Goal: Task Accomplishment & Management: Manage account settings

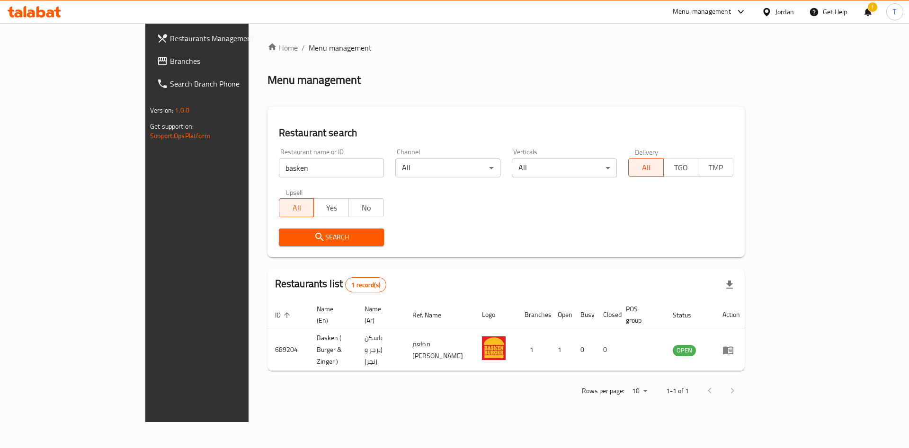
click at [279, 160] on input "basken" at bounding box center [331, 168] width 105 height 19
type input "khobze"
click at [273, 251] on div "Search" at bounding box center [331, 237] width 116 height 29
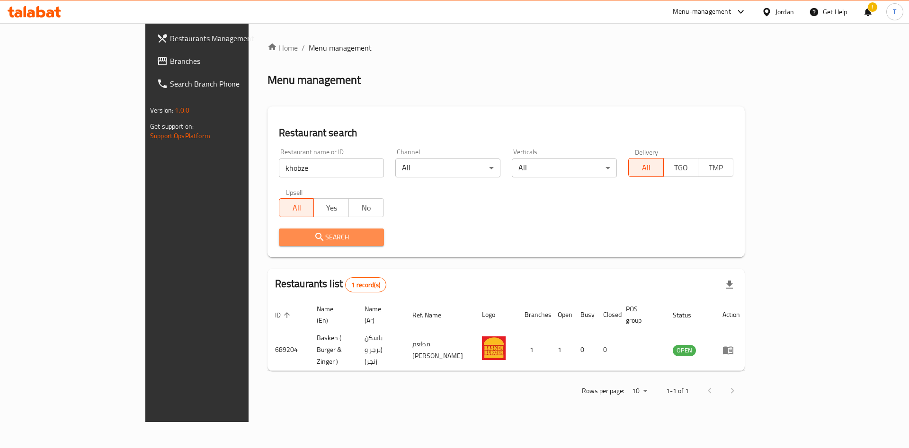
click at [286, 239] on span "Search" at bounding box center [331, 238] width 90 height 12
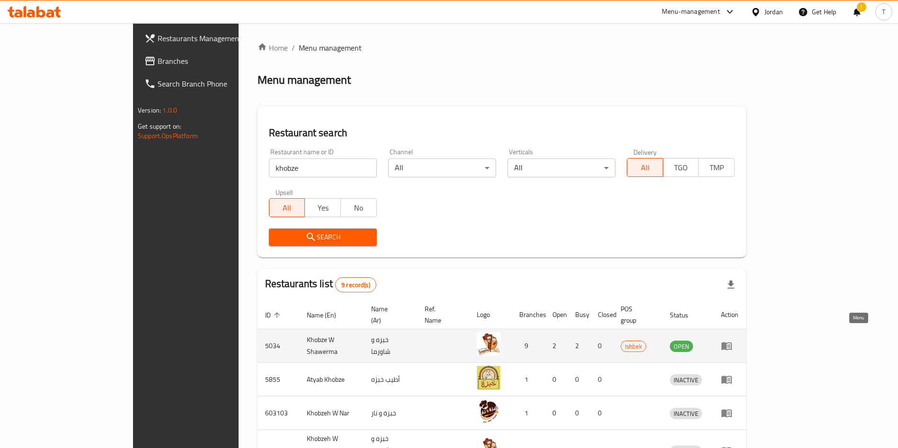
click at [733, 340] on icon "enhanced table" at bounding box center [726, 345] width 11 height 11
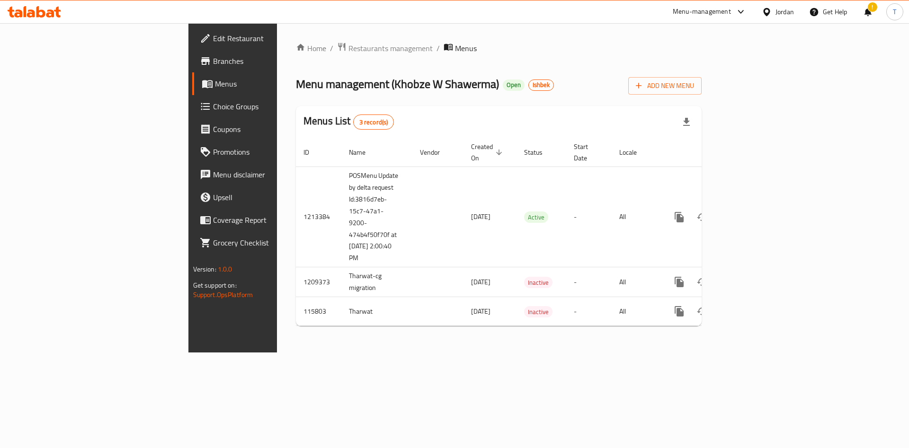
click at [213, 59] on span "Branches" at bounding box center [273, 60] width 120 height 11
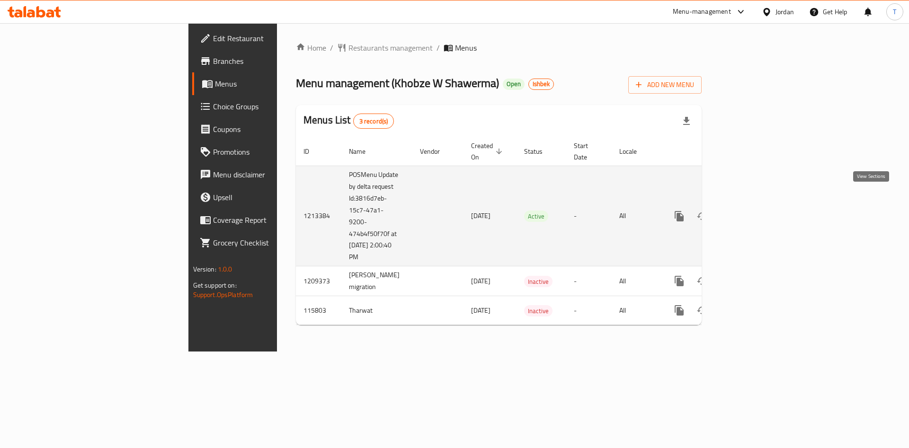
click at [752, 212] on icon "enhanced table" at bounding box center [747, 216] width 9 height 9
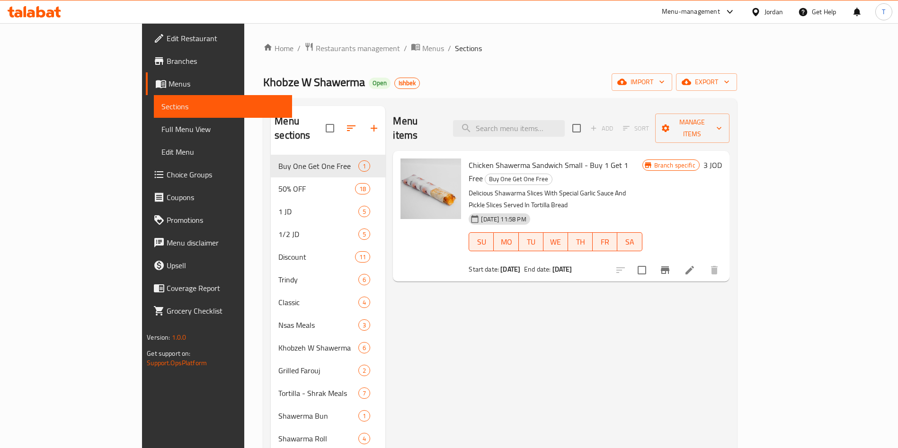
drag, startPoint x: 593, startPoint y: 234, endPoint x: 433, endPoint y: 150, distance: 180.7
click at [465, 155] on div "Chicken Shawerma Sandwich Small - Buy 1 Get 1 Free Buy One Get One Free Delicio…" at bounding box center [555, 216] width 181 height 123
click at [433, 151] on div "Chicken Shawerma Sandwich Small - Buy 1 Get 1 Free Buy One Get One Free Delicio…" at bounding box center [561, 216] width 336 height 131
drag, startPoint x: 433, startPoint y: 139, endPoint x: 616, endPoint y: 239, distance: 207.9
click at [616, 239] on div "Chicken Shawerma Sandwich Small - Buy 1 Get 1 Free Buy One Get One Free Delicio…" at bounding box center [561, 216] width 336 height 131
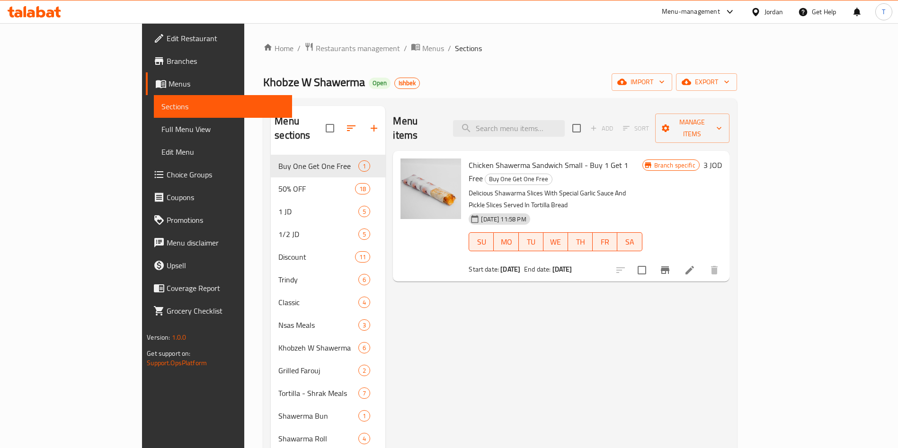
click at [616, 239] on div "Chicken Shawerma Sandwich Small - Buy 1 Get 1 Free Buy One Get One Free Delicio…" at bounding box center [561, 216] width 336 height 131
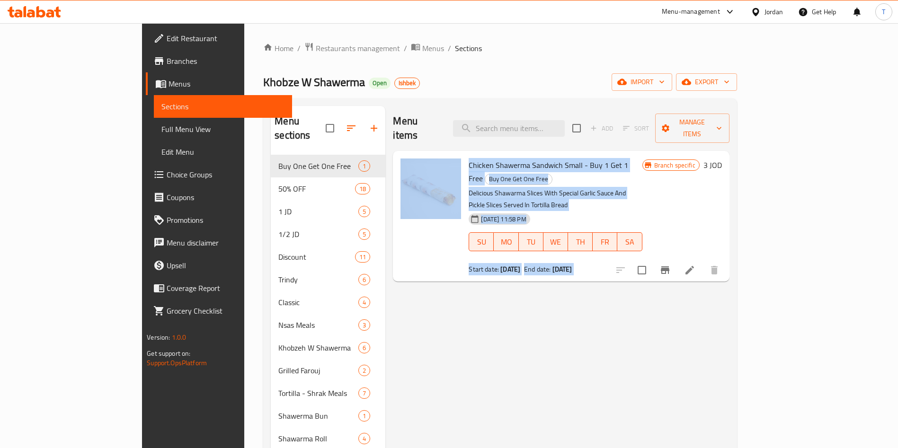
drag, startPoint x: 616, startPoint y: 239, endPoint x: 424, endPoint y: 142, distance: 214.3
click at [424, 151] on div "Chicken Shawerma Sandwich Small - Buy 1 Get 1 Free Buy One Get One Free Delicio…" at bounding box center [561, 216] width 336 height 131
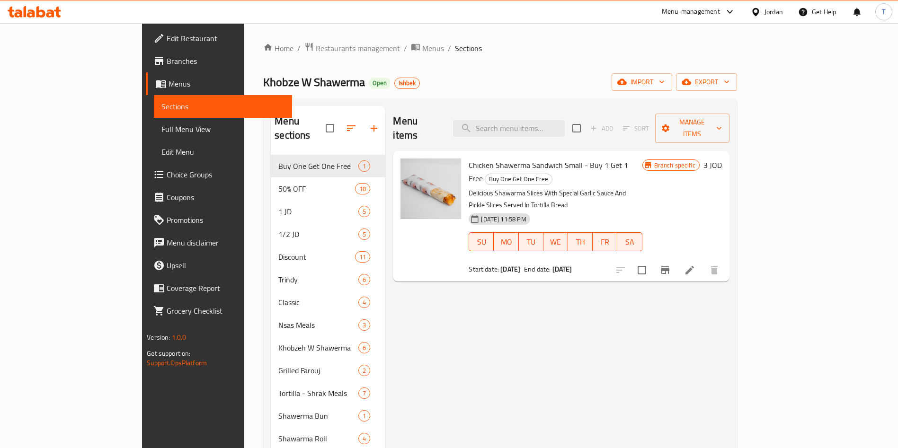
click at [424, 132] on div "Menu items Add Sort Manage items" at bounding box center [561, 128] width 336 height 45
click at [167, 60] on span "Branches" at bounding box center [226, 60] width 118 height 11
